Goal: Book appointment/travel/reservation

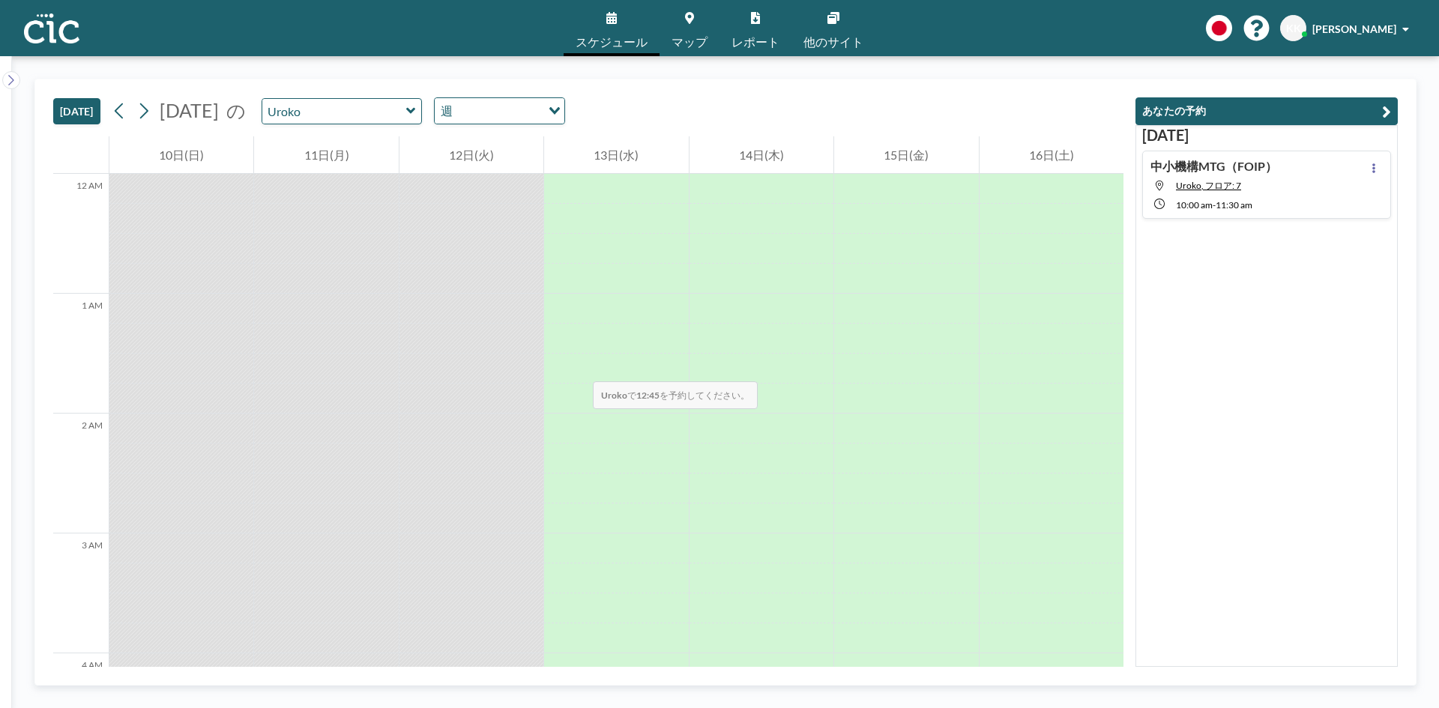
scroll to position [1349, 0]
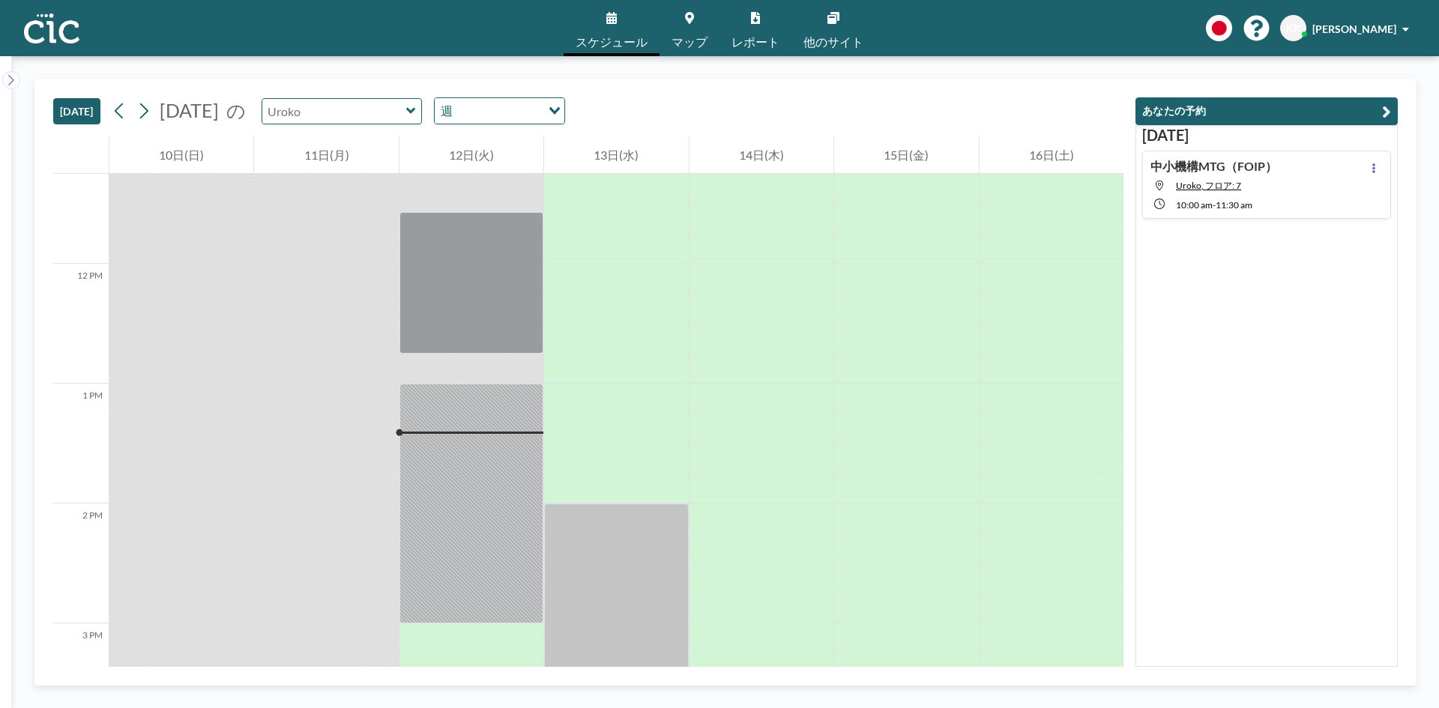
click at [406, 114] on input "text" at bounding box center [334, 111] width 144 height 25
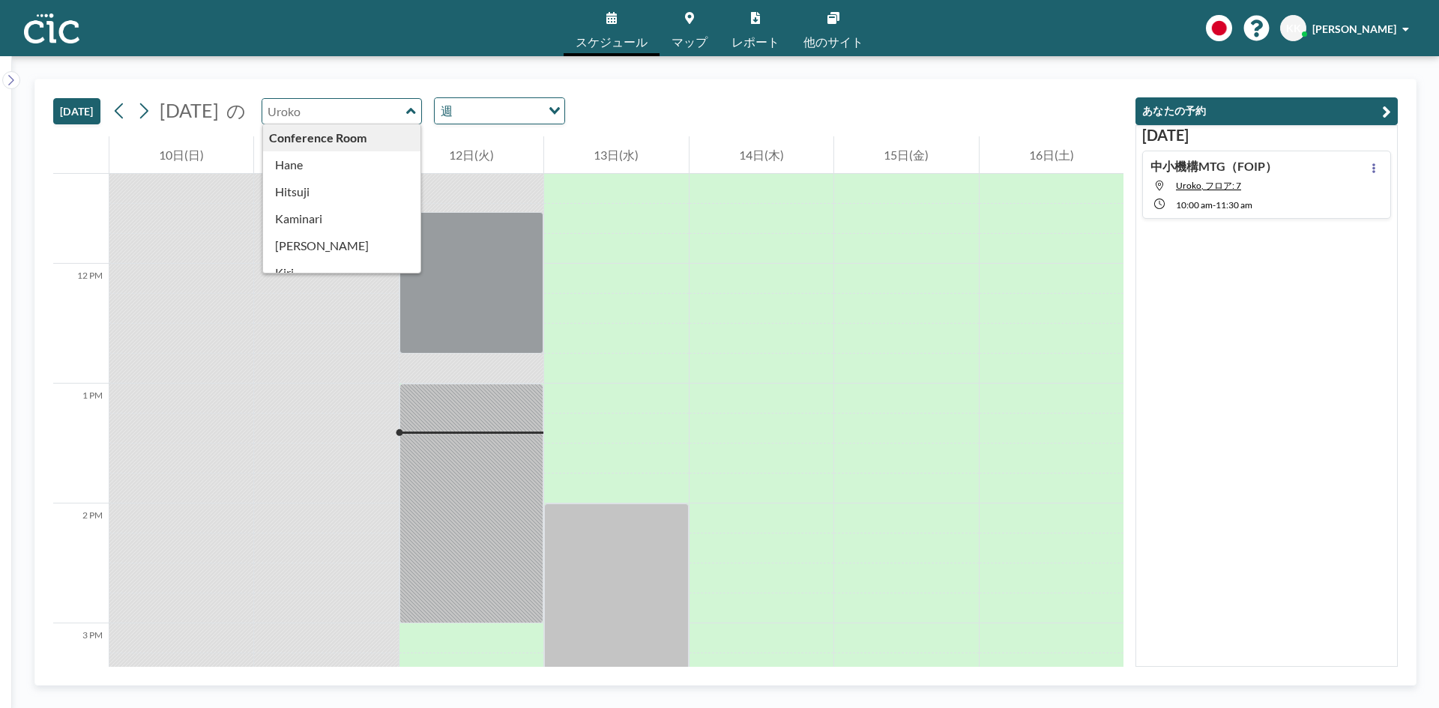
type input "Hane"
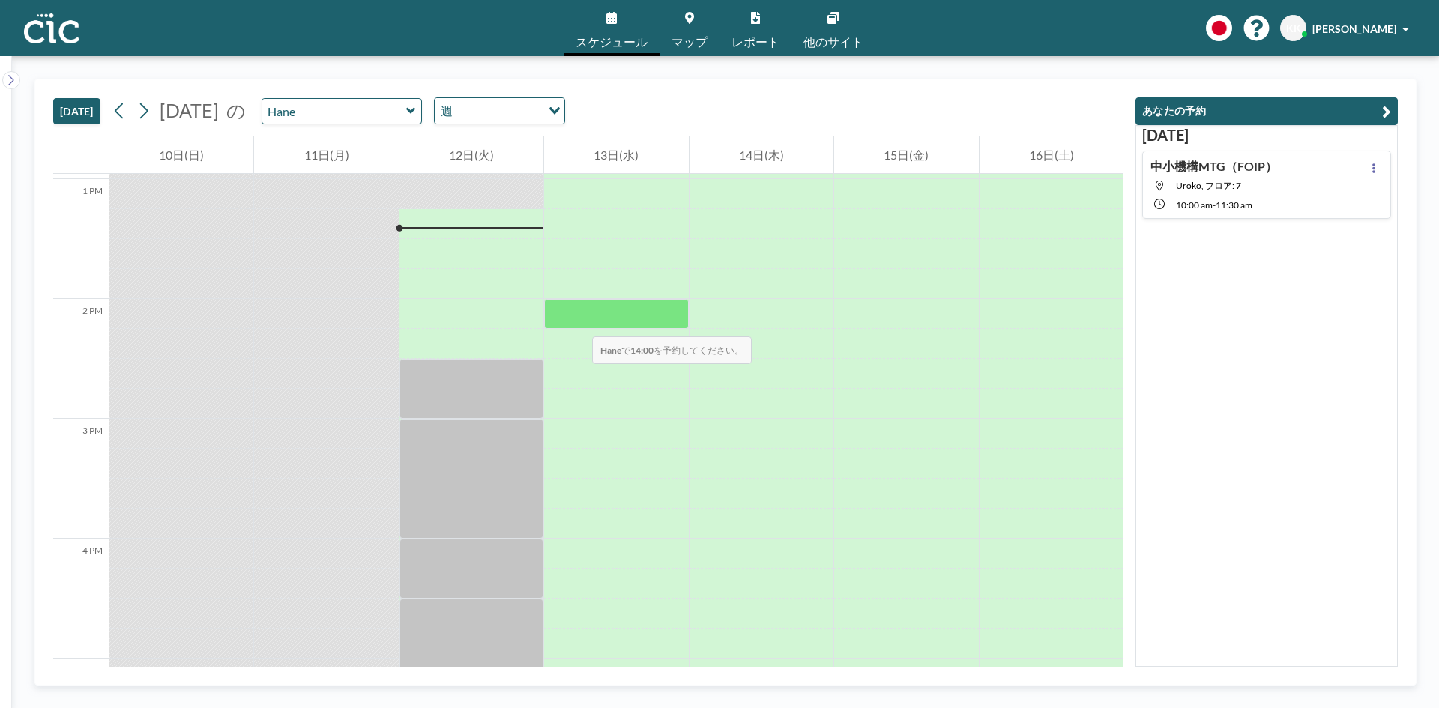
scroll to position [1559, 0]
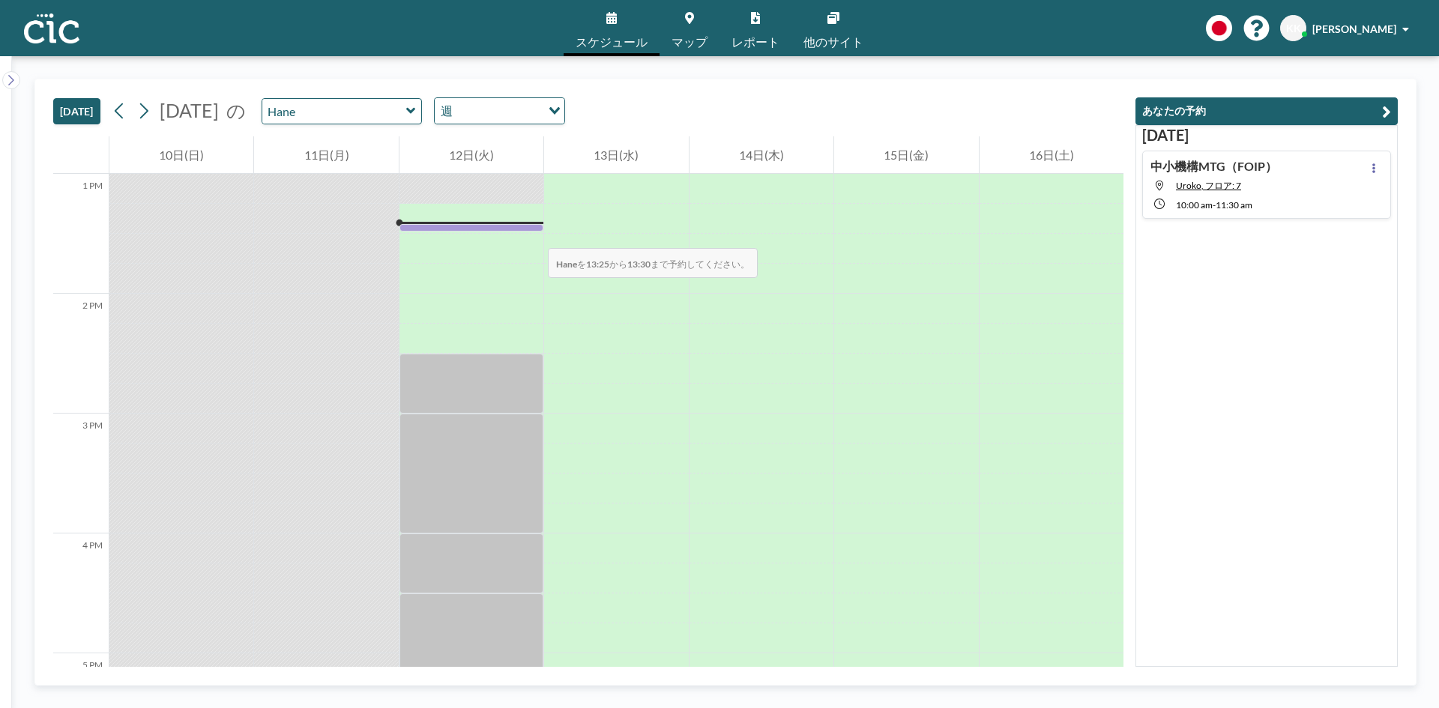
click at [533, 232] on div at bounding box center [471, 228] width 144 height 8
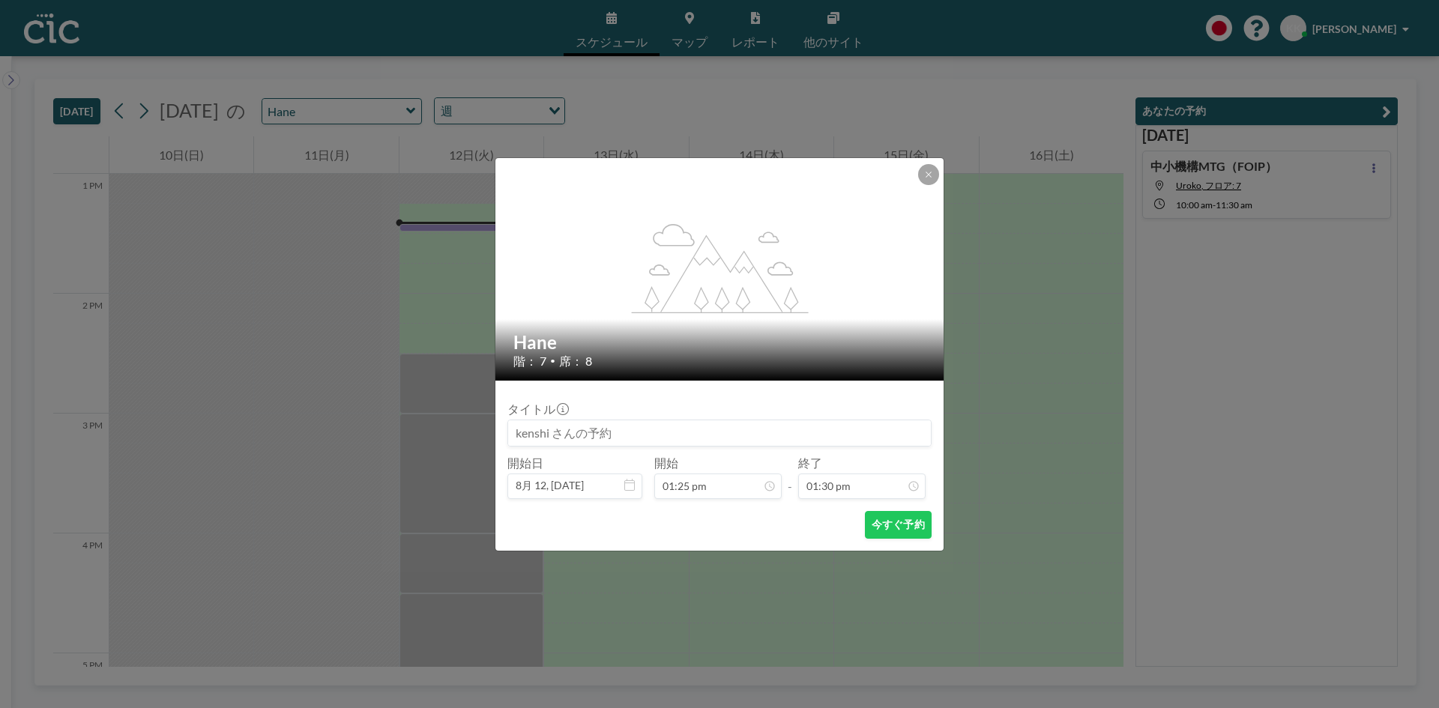
scroll to position [1440, 0]
click at [930, 175] on icon at bounding box center [927, 174] width 5 height 5
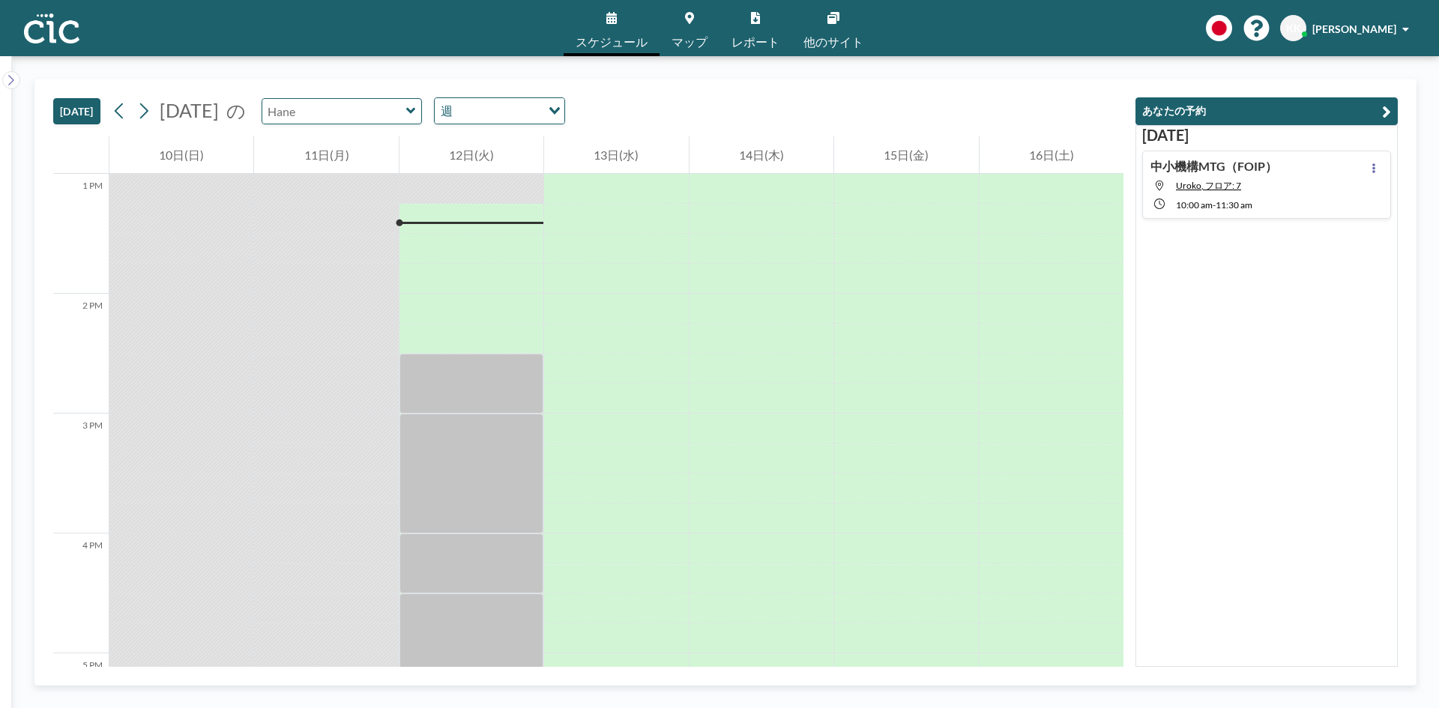
click at [383, 109] on input "text" at bounding box center [334, 111] width 144 height 25
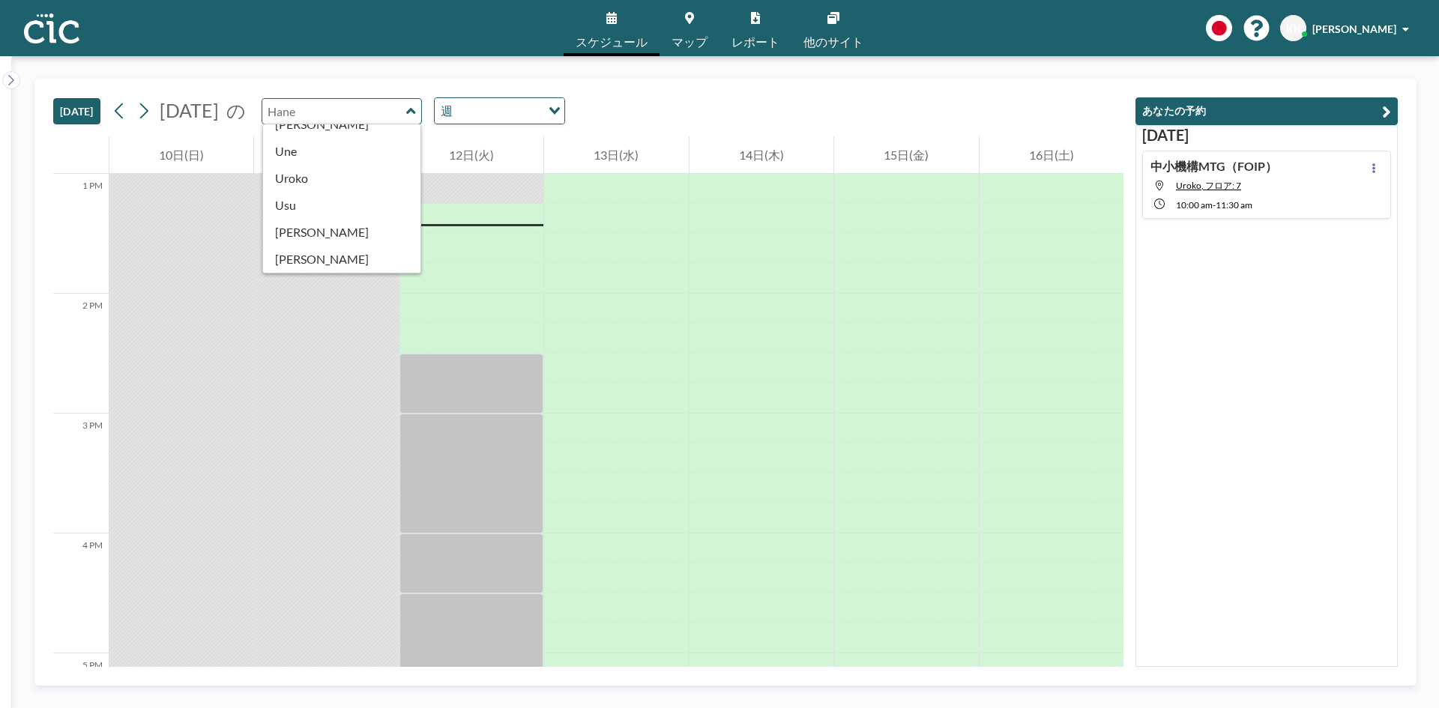
scroll to position [830, 0]
type input "Une"
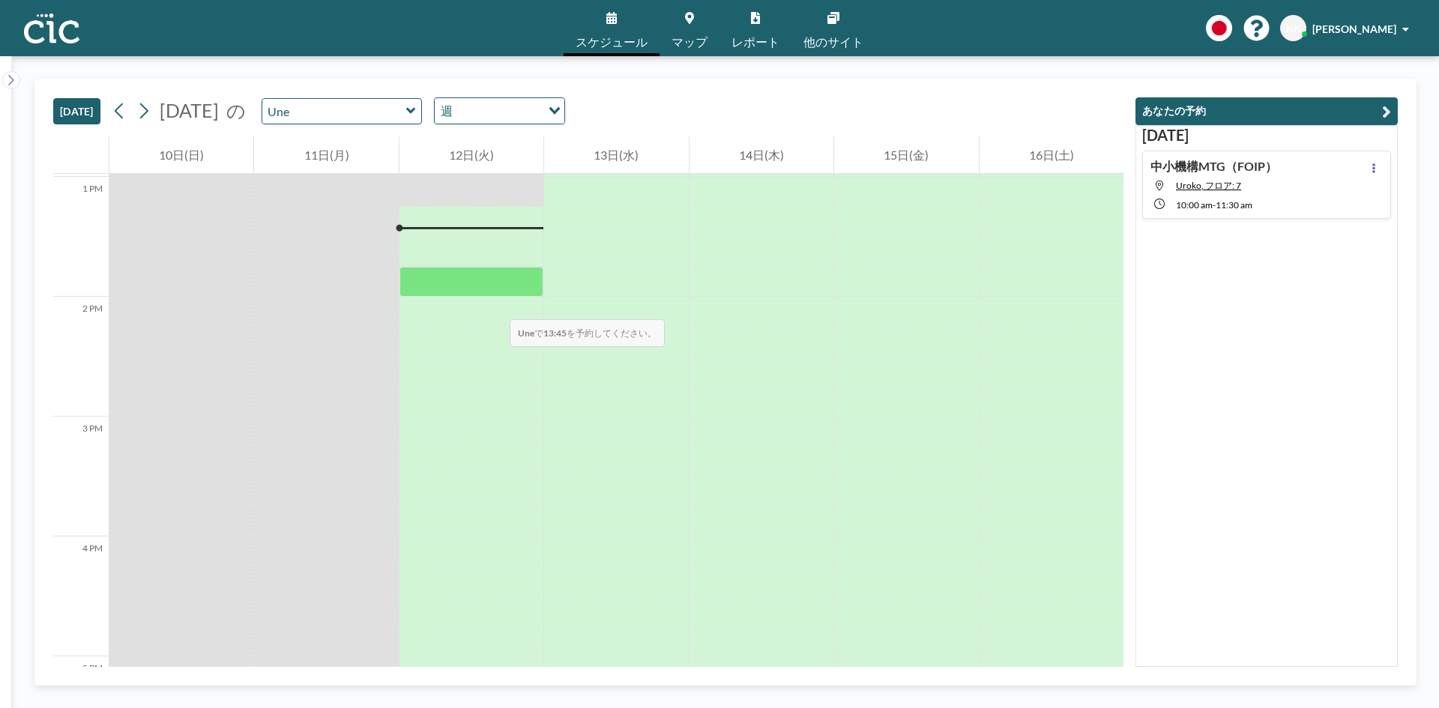
scroll to position [1559, 0]
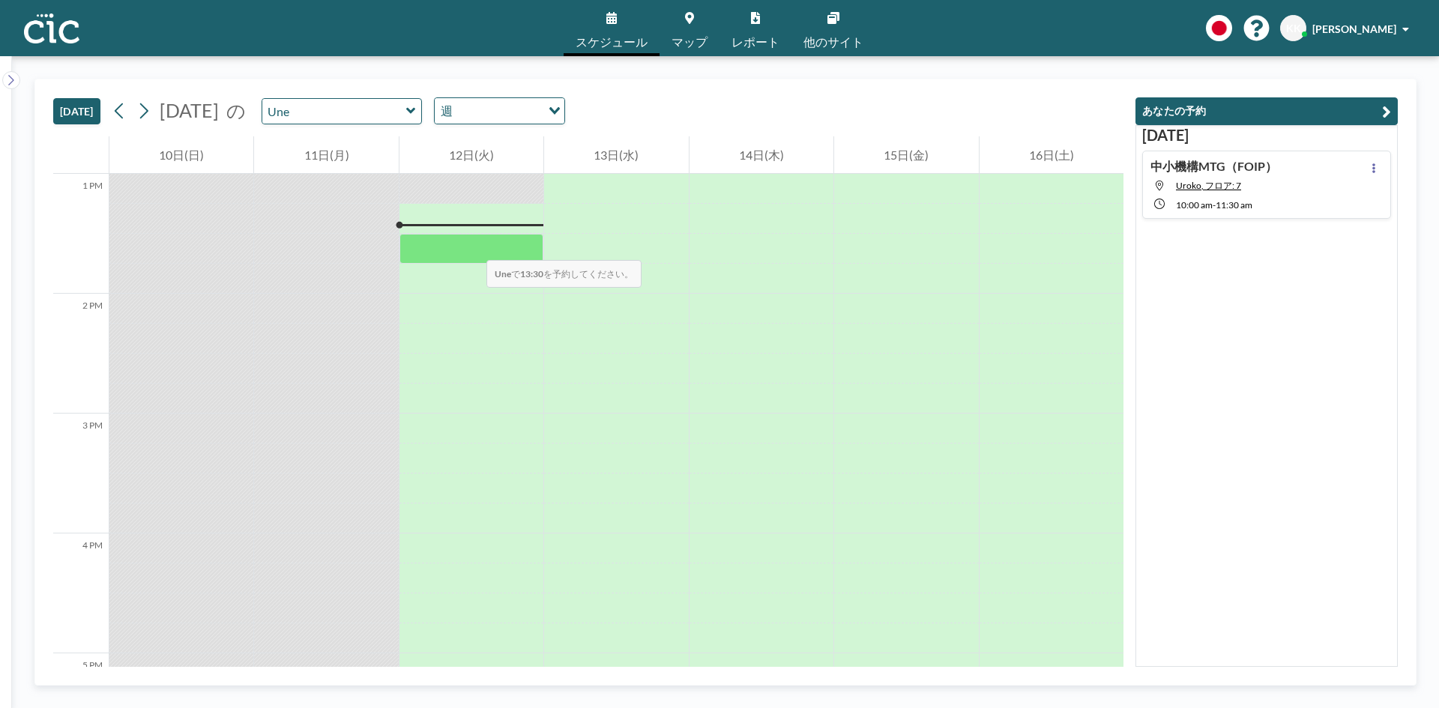
click at [471, 245] on div at bounding box center [471, 249] width 144 height 30
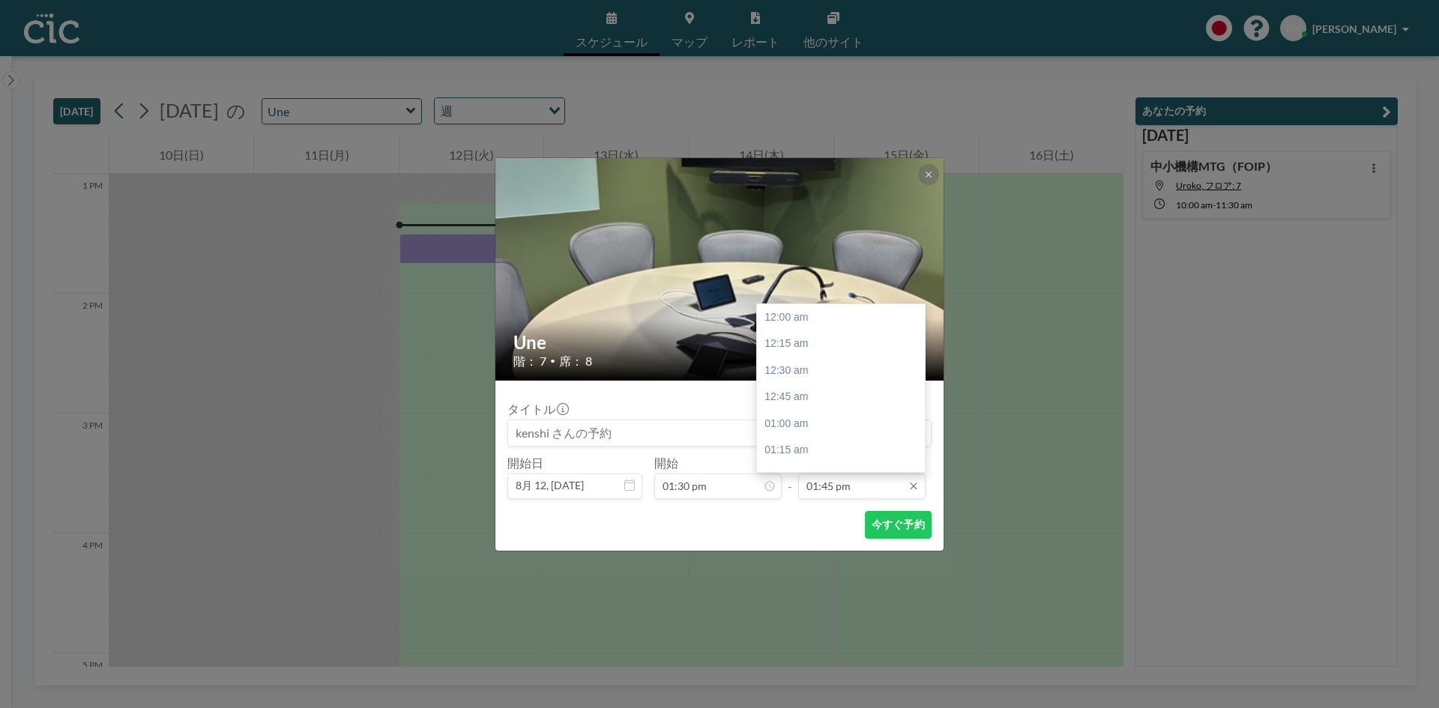
scroll to position [1467, 0]
click at [825, 485] on input "01:45 pm" at bounding box center [861, 486] width 127 height 25
click at [779, 416] on div "02:45 pm" at bounding box center [844, 424] width 175 height 27
type input "02:45 pm"
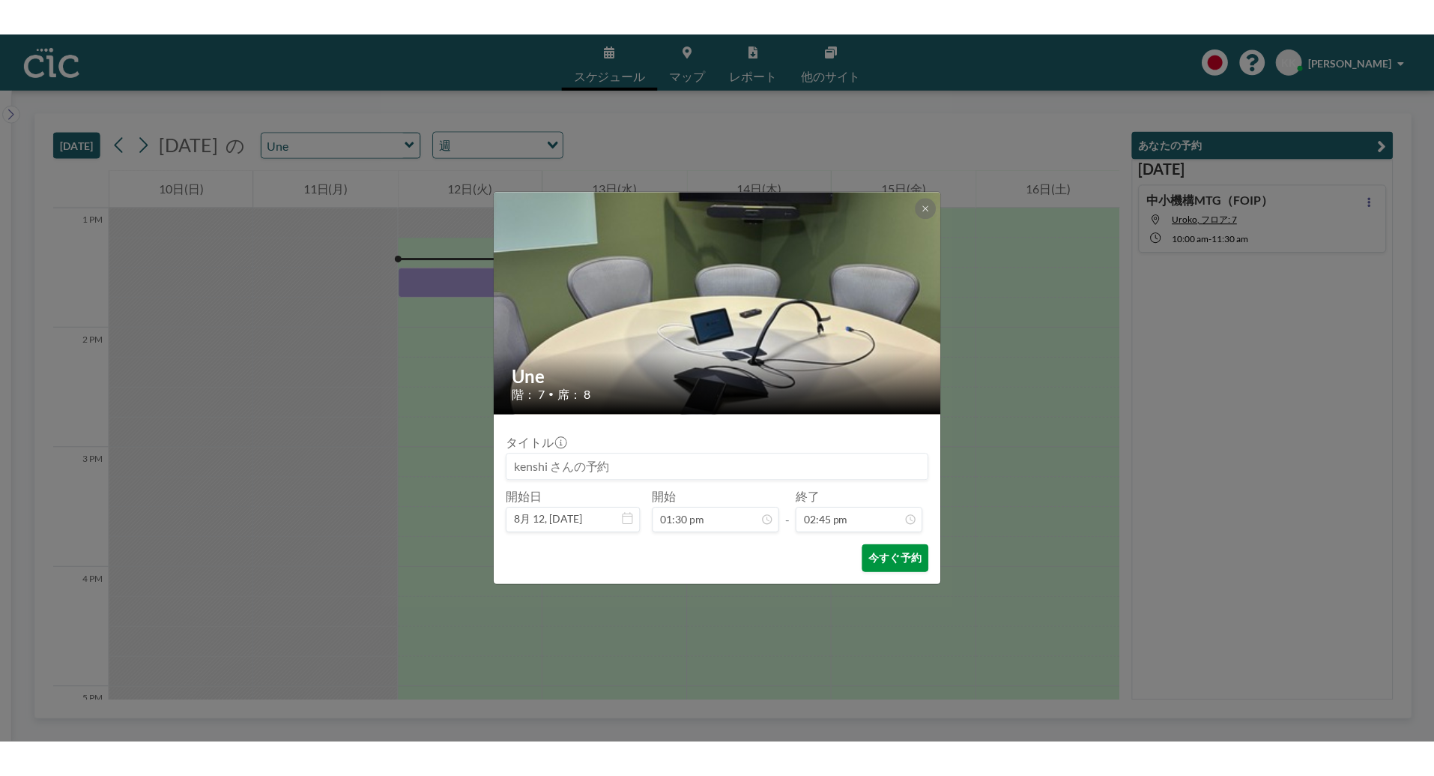
scroll to position [1574, 0]
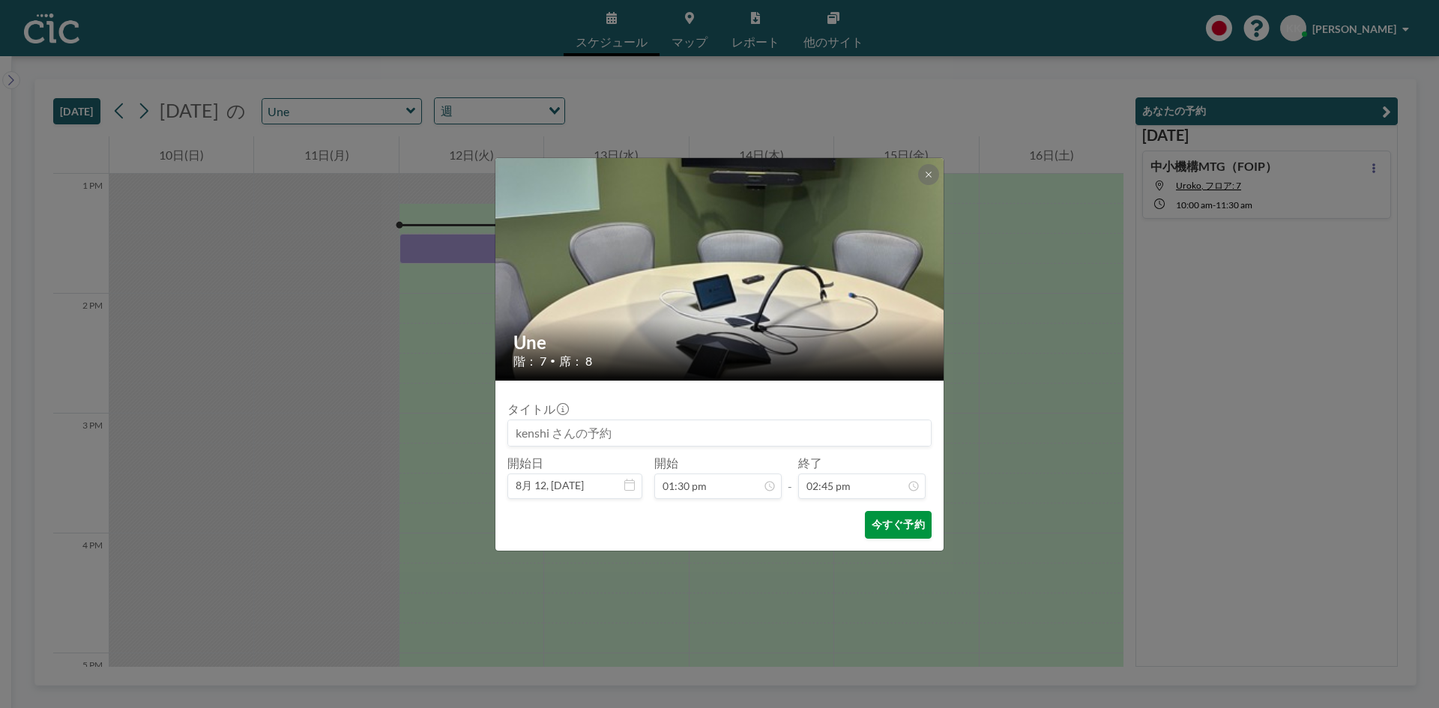
click at [887, 522] on button "今すぐ予約" at bounding box center [898, 525] width 67 height 28
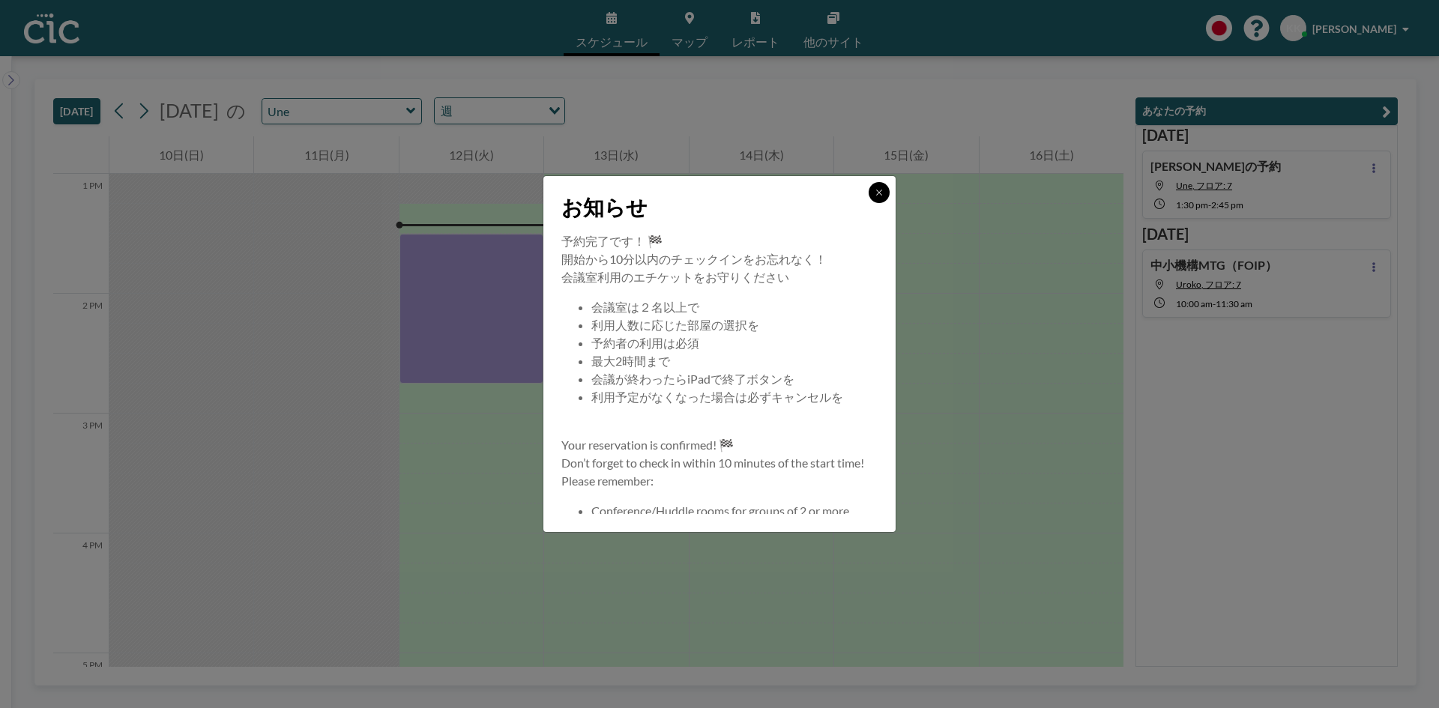
click at [877, 199] on button at bounding box center [878, 192] width 21 height 21
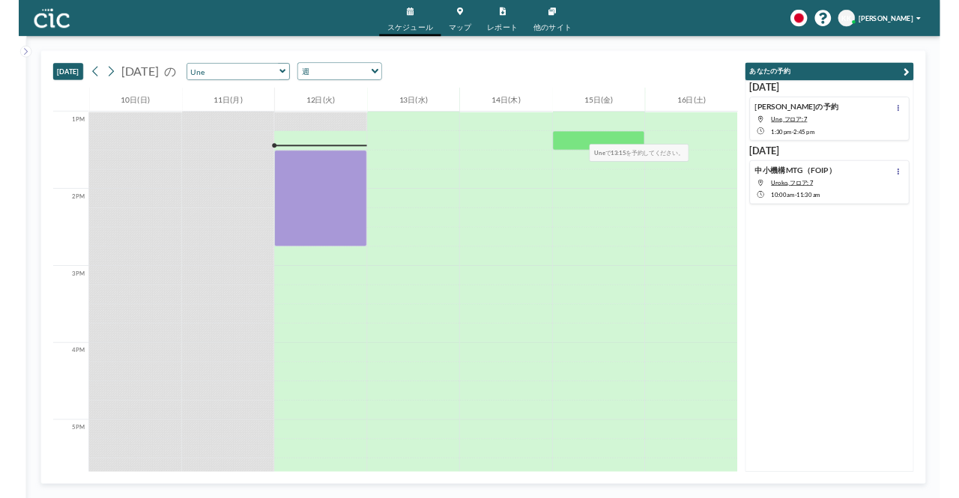
scroll to position [1559, 0]
